Goal: Transaction & Acquisition: Purchase product/service

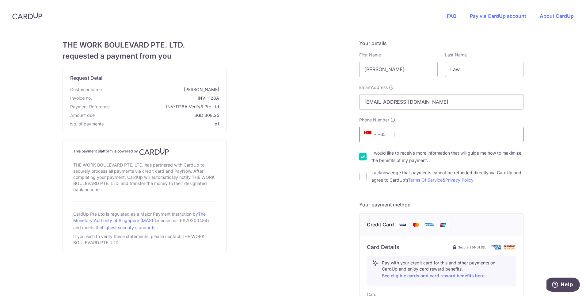
click at [408, 131] on input "Phone Number" at bounding box center [441, 134] width 164 height 15
type input "88906589"
click at [359, 179] on input "I acknowledge that payments cannot be refunded directly via CardUp and agree to…" at bounding box center [362, 176] width 7 height 7
checkbox input "true"
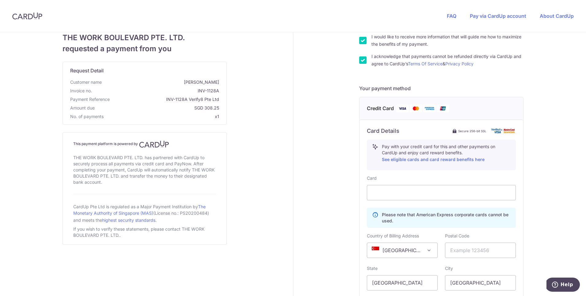
scroll to position [141, 0]
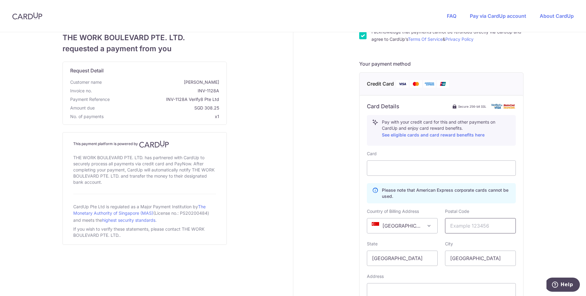
click at [466, 228] on input "text" at bounding box center [480, 225] width 71 height 15
type input "0"
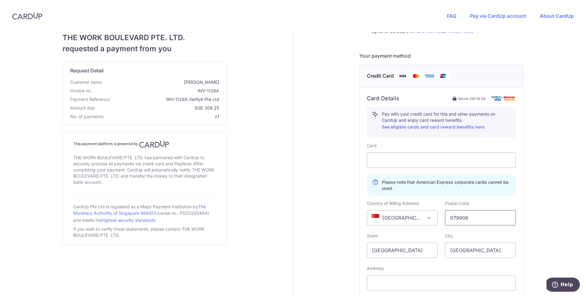
scroll to position [226, 0]
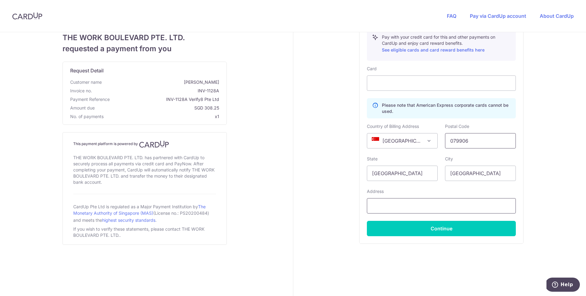
type input "079906"
click at [420, 202] on input "text" at bounding box center [441, 205] width 149 height 15
click at [446, 207] on input "[STREET_ADDRESS]" at bounding box center [441, 205] width 149 height 15
click at [440, 205] on input "[STREET_ADDRESS]" at bounding box center [441, 205] width 149 height 15
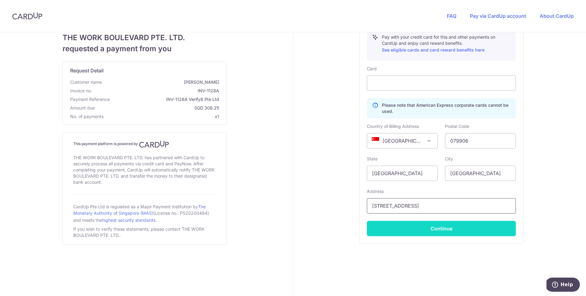
type input "[STREET_ADDRESS]"
click at [447, 230] on button "Continue" at bounding box center [441, 228] width 149 height 15
type input "**** 2197"
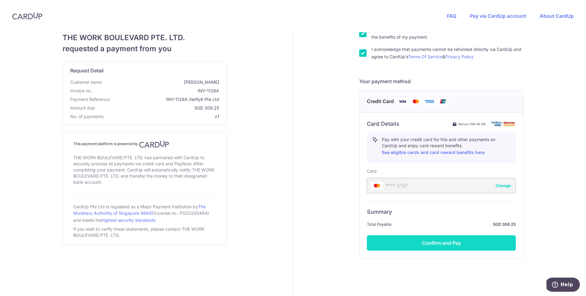
scroll to position [138, 0]
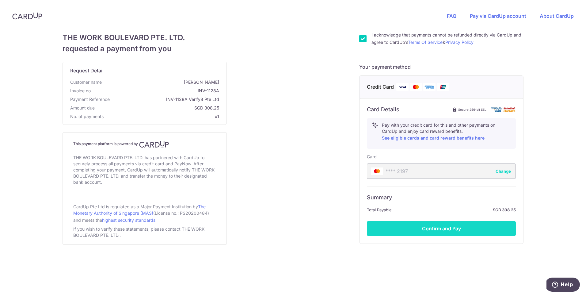
click at [448, 228] on button "Confirm and Pay" at bounding box center [441, 228] width 149 height 15
